Goal: Browse casually

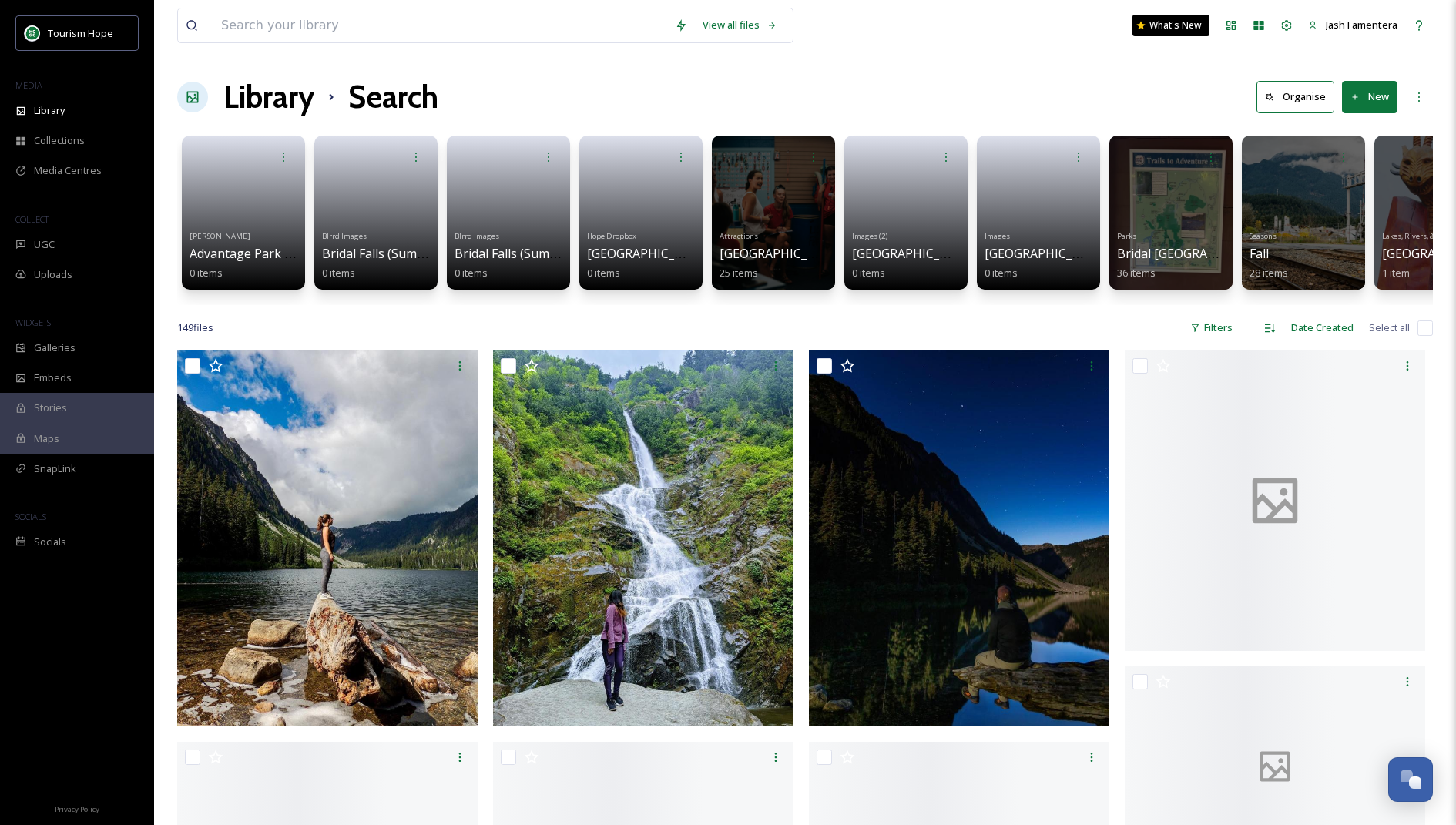
scroll to position [5253, 0]
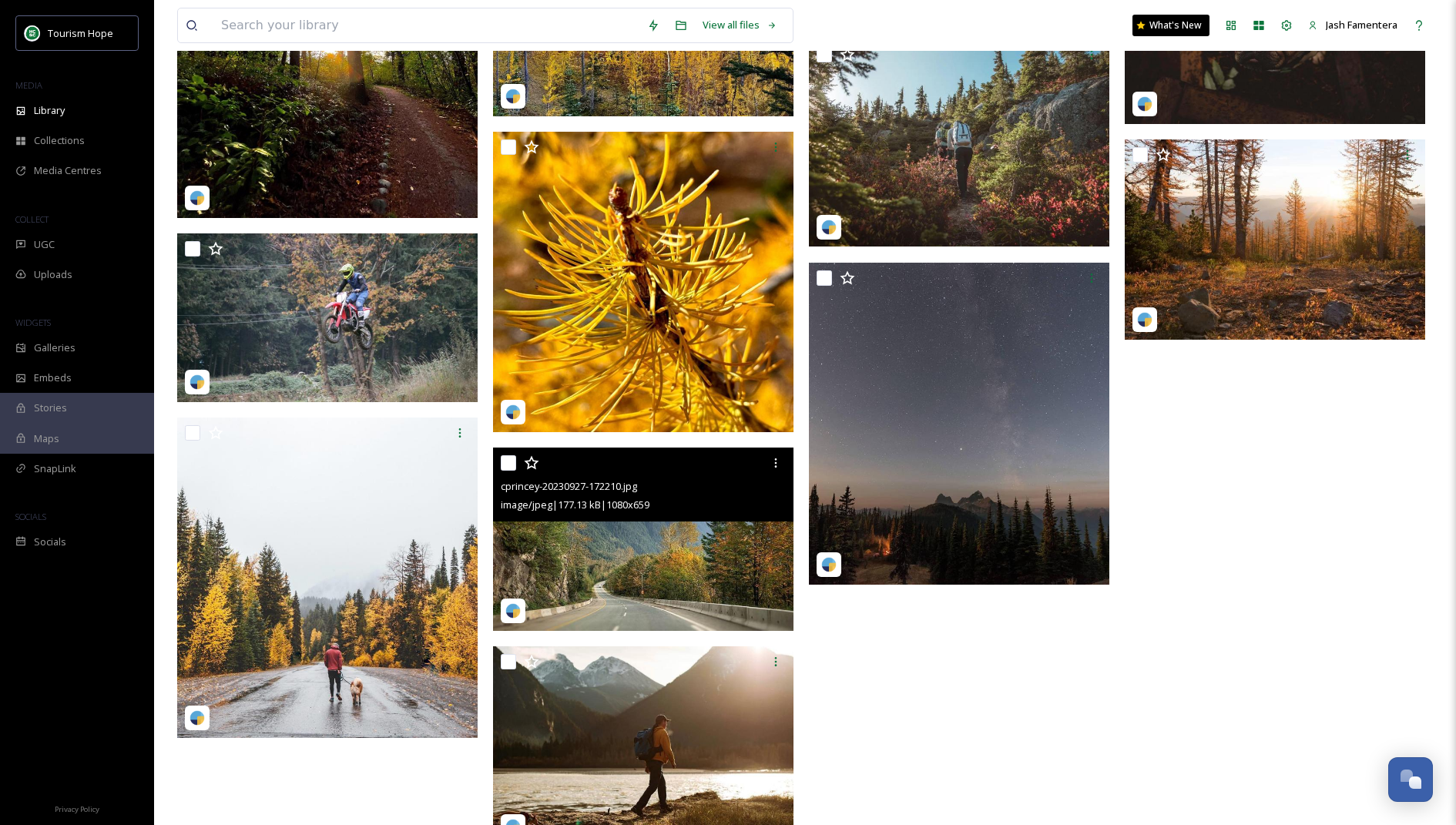
scroll to position [11308, 0]
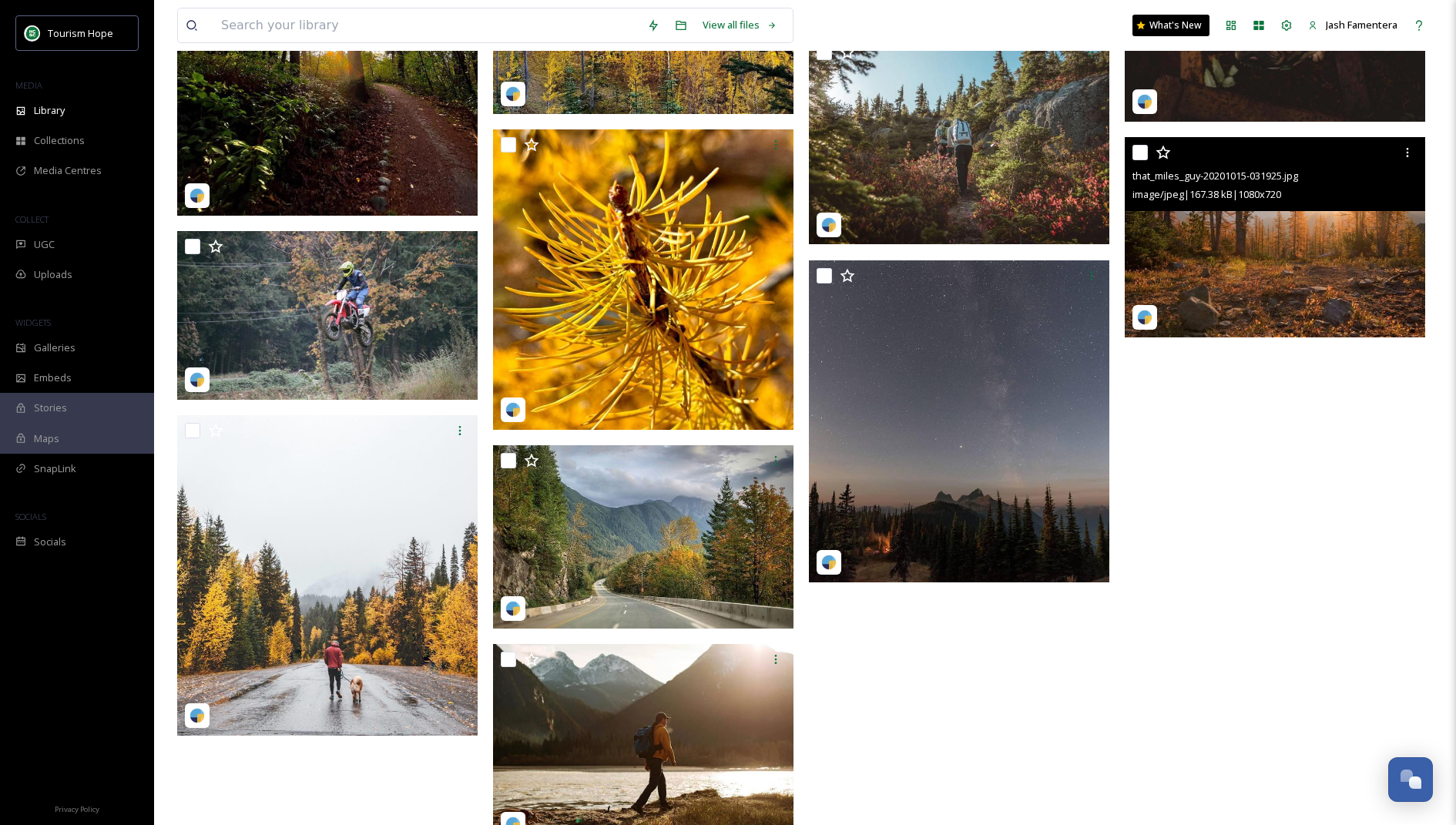
click at [1245, 277] on img at bounding box center [1275, 237] width 301 height 200
